Goal: Find contact information: Find contact information

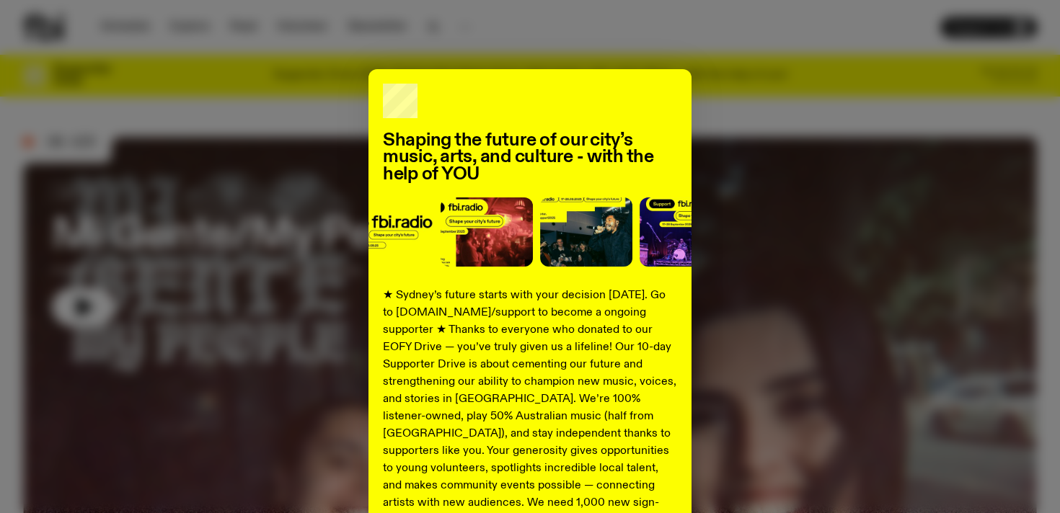
click at [612, 50] on div "Shaping the future of our city’s music, arts, and culture - with the help of YO…" at bounding box center [530, 256] width 1060 height 513
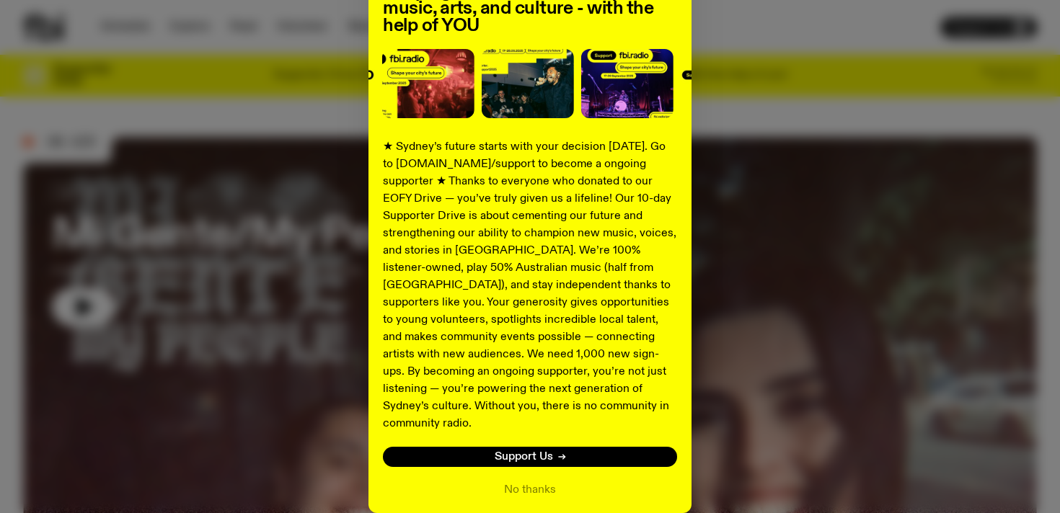
scroll to position [200, 0]
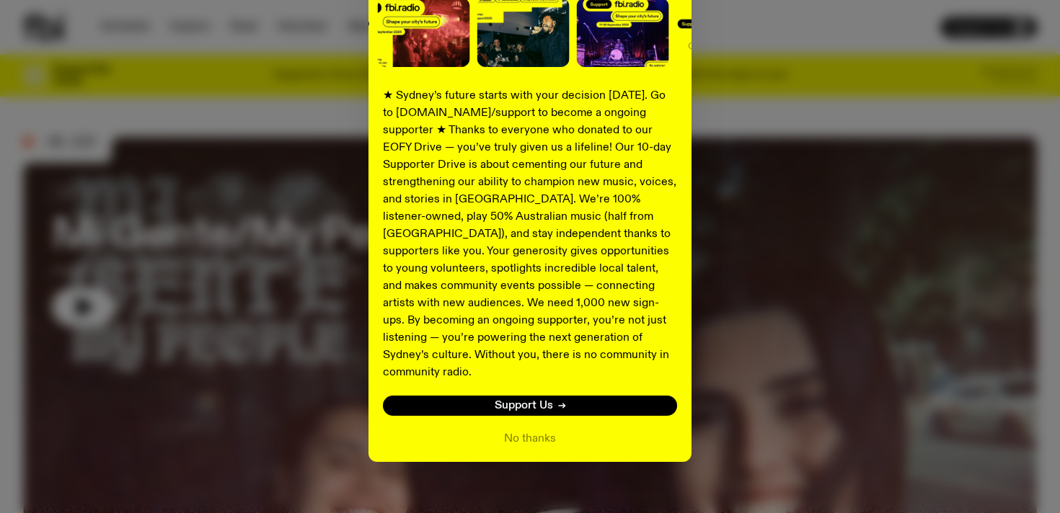
click at [746, 233] on div "Shaping the future of our city’s music, arts, and culture - with the help of YO…" at bounding box center [530, 165] width 1014 height 593
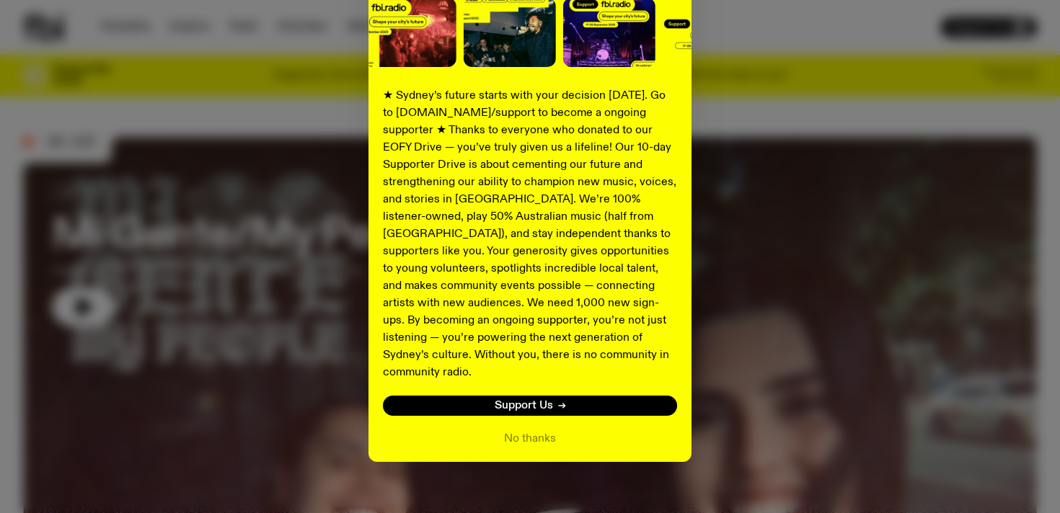
click at [735, 96] on div "Shaping the future of our city’s music, arts, and culture - with the help of YO…" at bounding box center [530, 165] width 1014 height 593
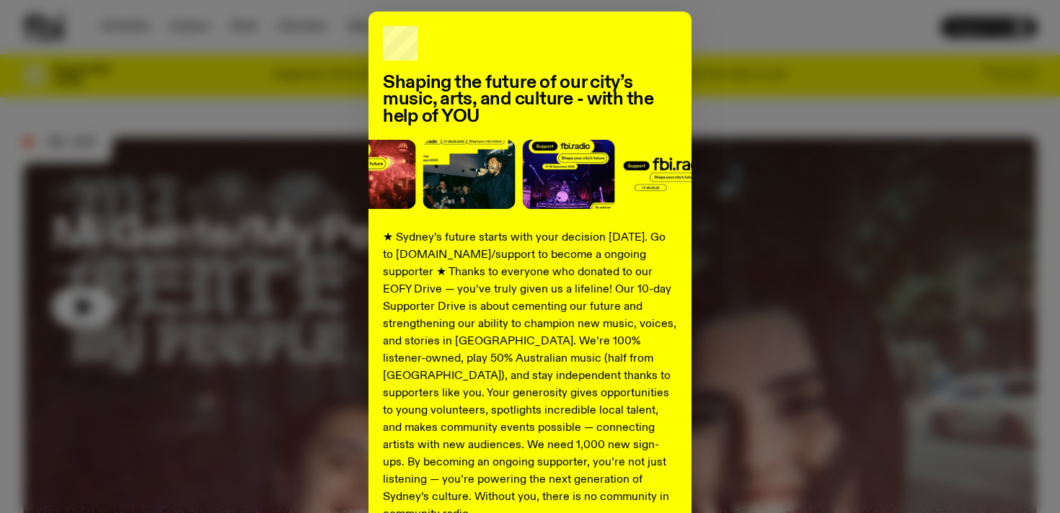
scroll to position [0, 0]
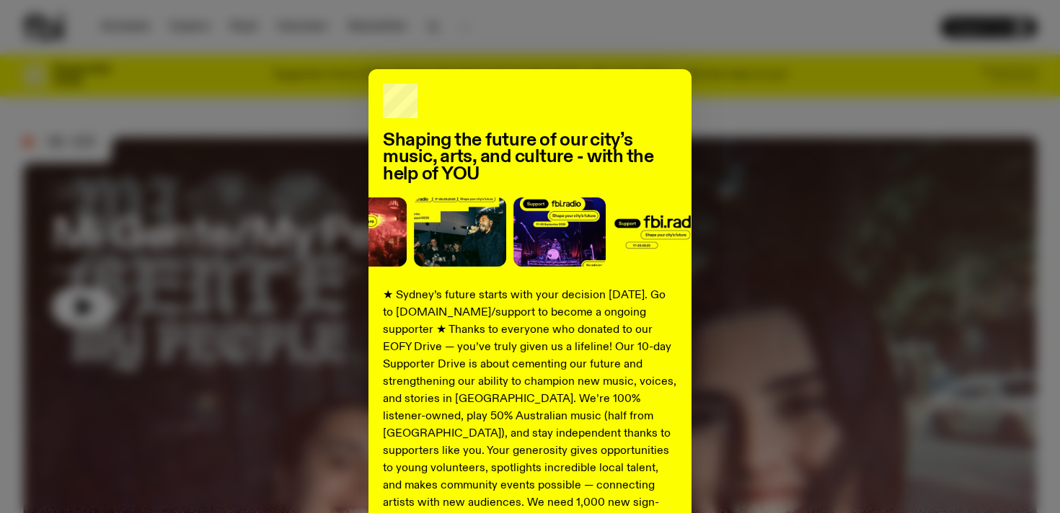
click at [595, 80] on div "Shaping the future of our city’s music, arts, and culture - with the help of YO…" at bounding box center [529, 365] width 323 height 593
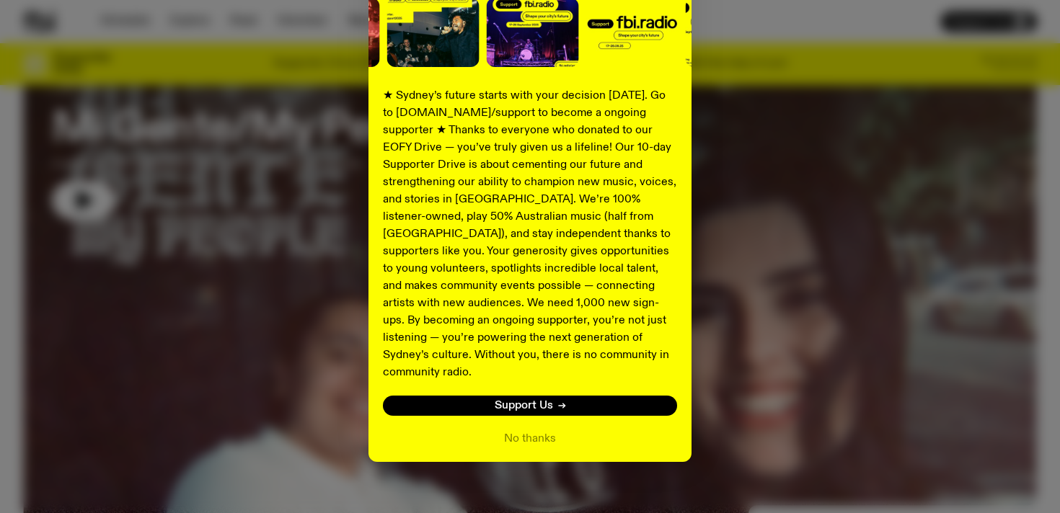
scroll to position [119, 0]
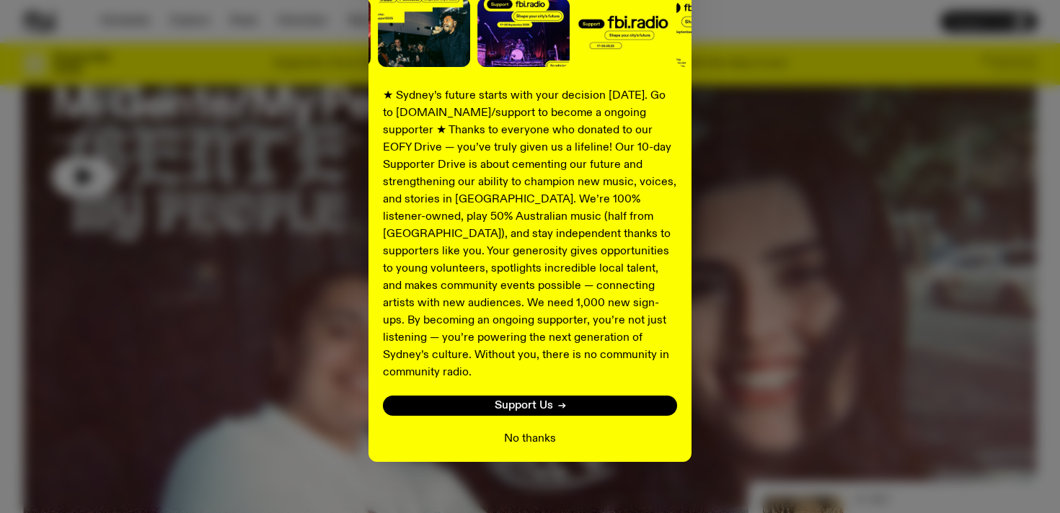
click at [525, 430] on button "No thanks" at bounding box center [530, 438] width 52 height 17
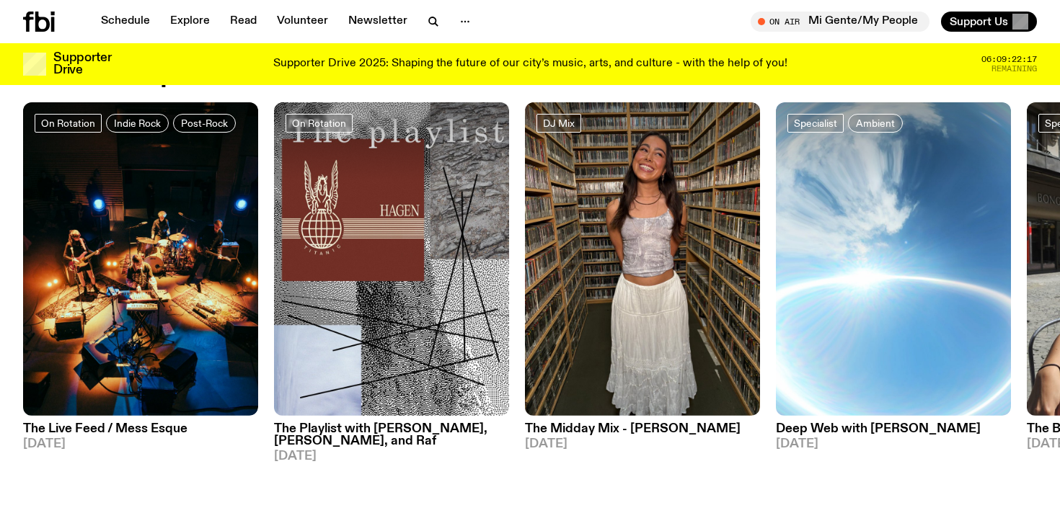
scroll to position [707, 0]
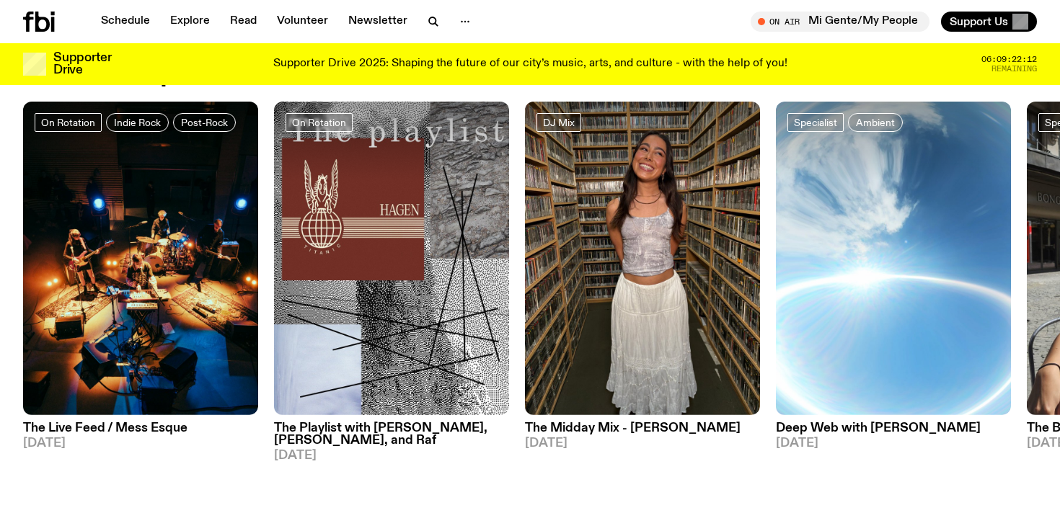
click at [60, 27] on div at bounding box center [57, 22] width 69 height 20
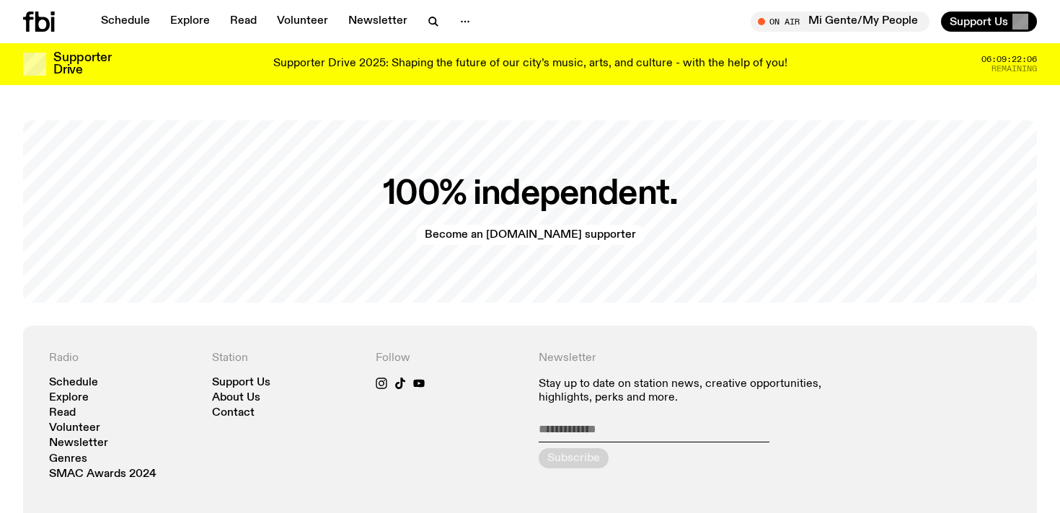
scroll to position [2941, 0]
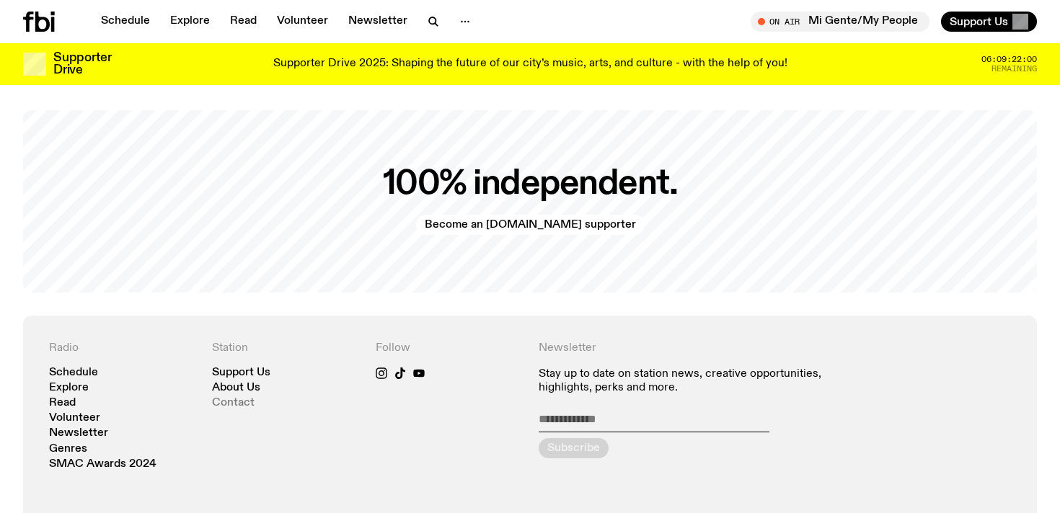
click at [237, 398] on link "Contact" at bounding box center [233, 403] width 43 height 11
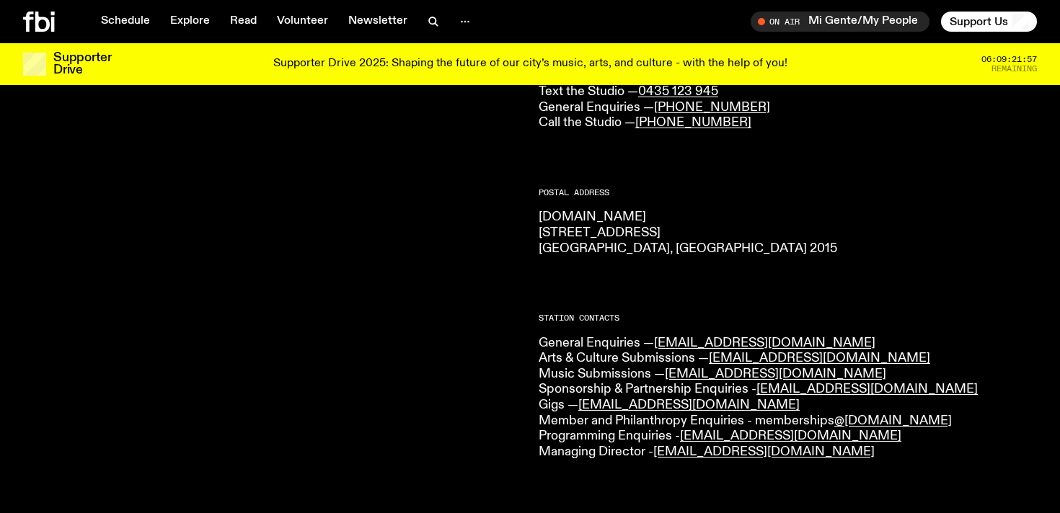
scroll to position [169, 0]
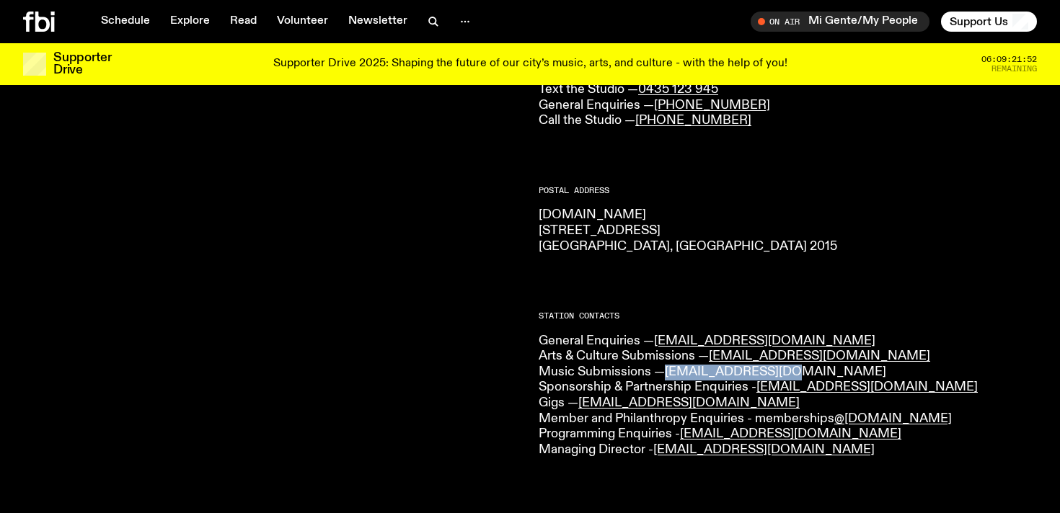
drag, startPoint x: 787, startPoint y: 373, endPoint x: 671, endPoint y: 378, distance: 116.2
click at [671, 378] on p "General Enquiries — [EMAIL_ADDRESS][DOMAIN_NAME] Arts & Culture Submissions — […" at bounding box center [788, 396] width 498 height 125
copy link "[EMAIL_ADDRESS][DOMAIN_NAME]"
